Goal: Navigation & Orientation: Understand site structure

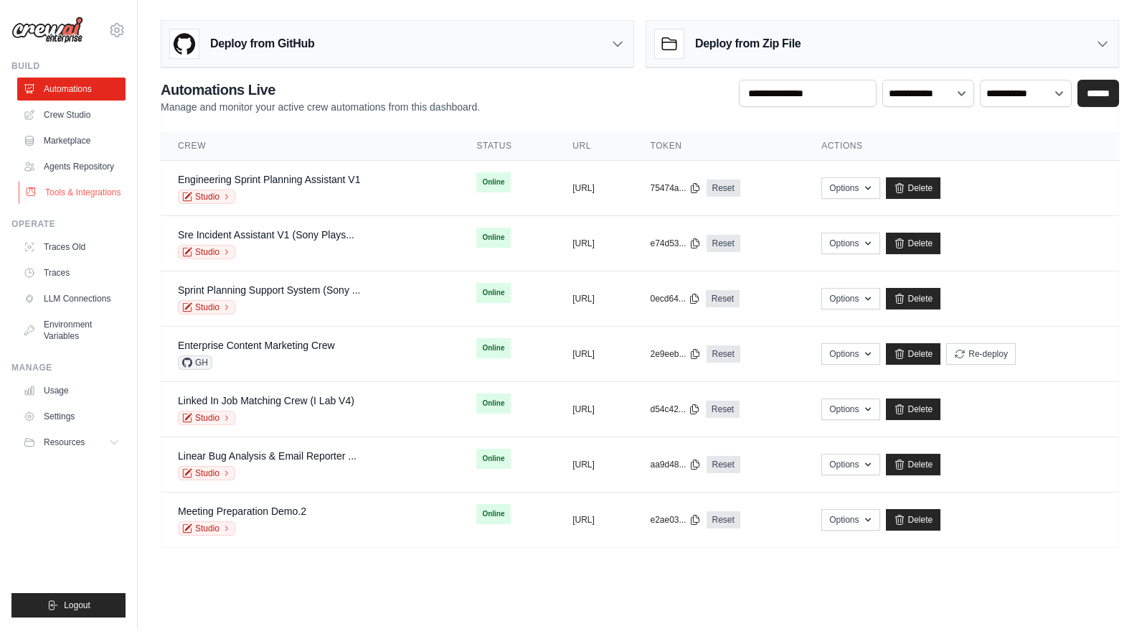
click at [93, 193] on link "Tools & Integrations" at bounding box center [73, 192] width 108 height 23
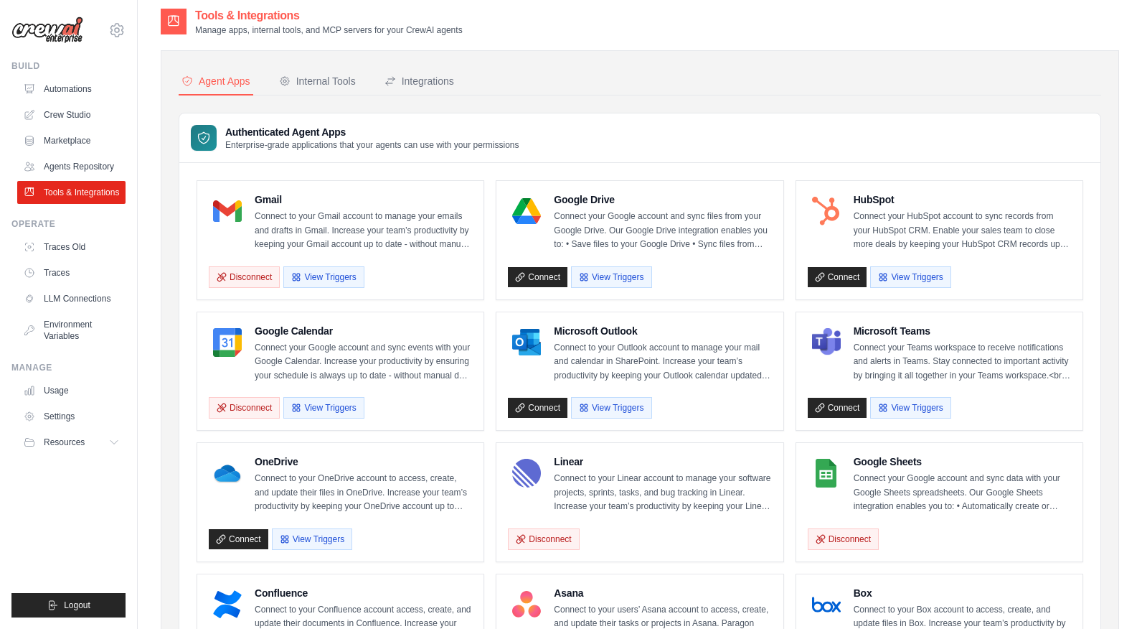
scroll to position [8, 0]
click at [322, 82] on div "Internal Tools" at bounding box center [317, 80] width 77 height 14
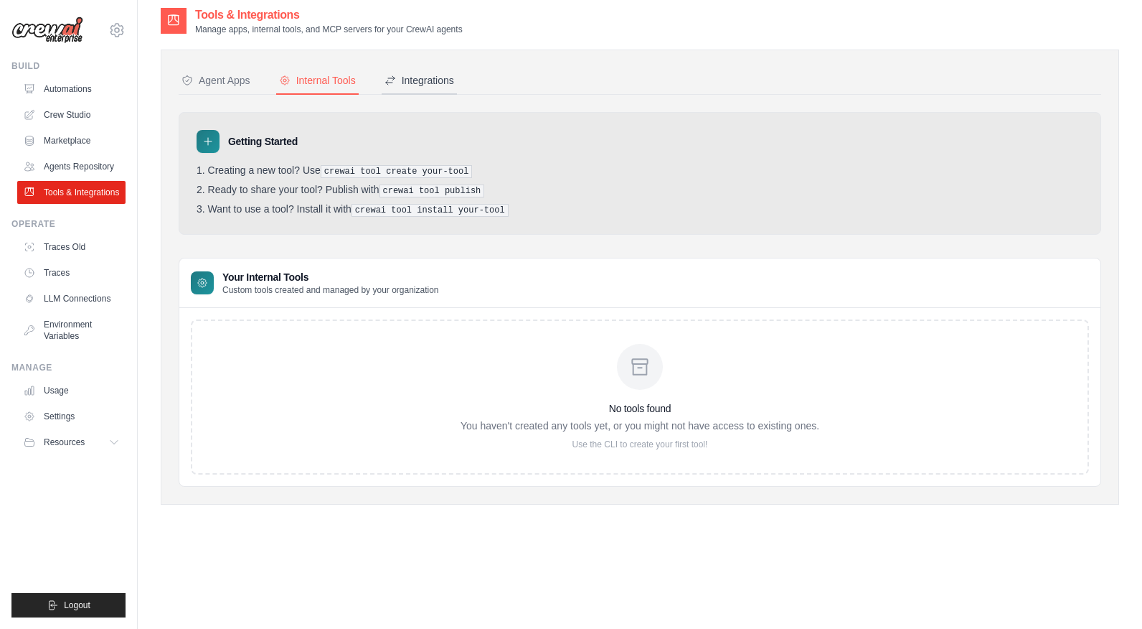
click at [419, 83] on div "Integrations" at bounding box center [420, 80] width 70 height 14
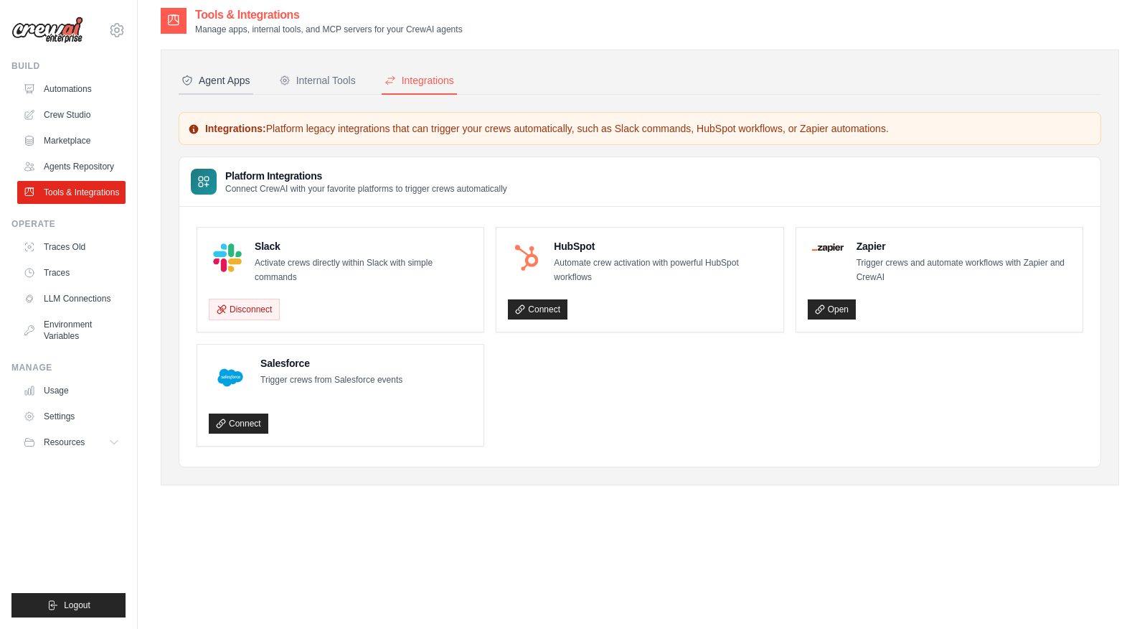
click at [220, 76] on div "Agent Apps" at bounding box center [216, 80] width 69 height 14
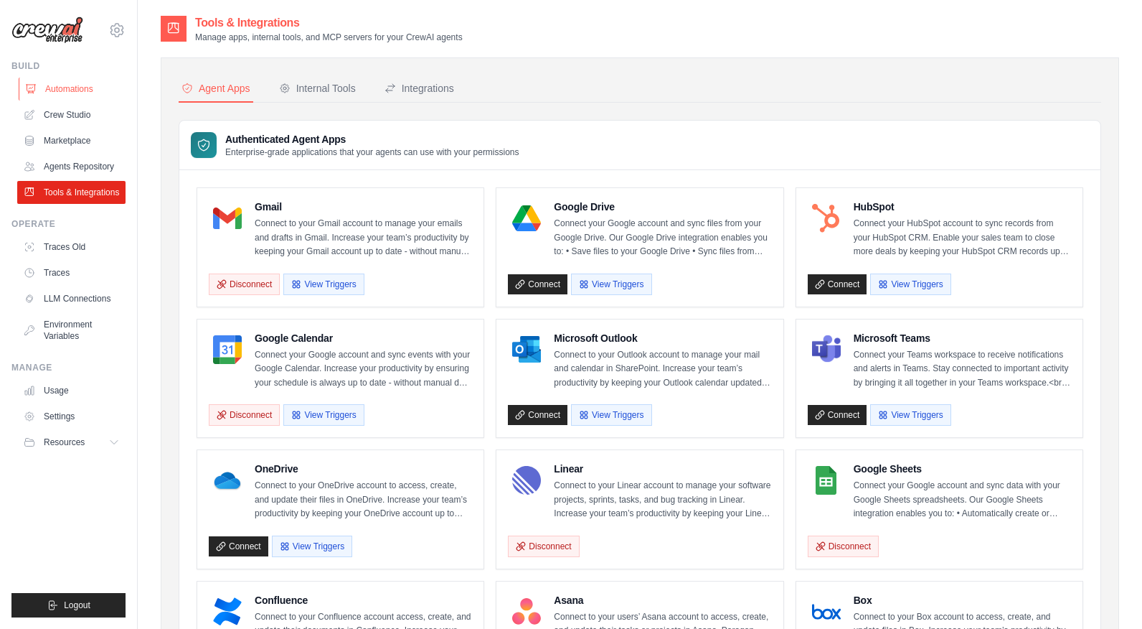
click at [60, 90] on link "Automations" at bounding box center [73, 89] width 108 height 23
